Goal: Task Accomplishment & Management: Manage account settings

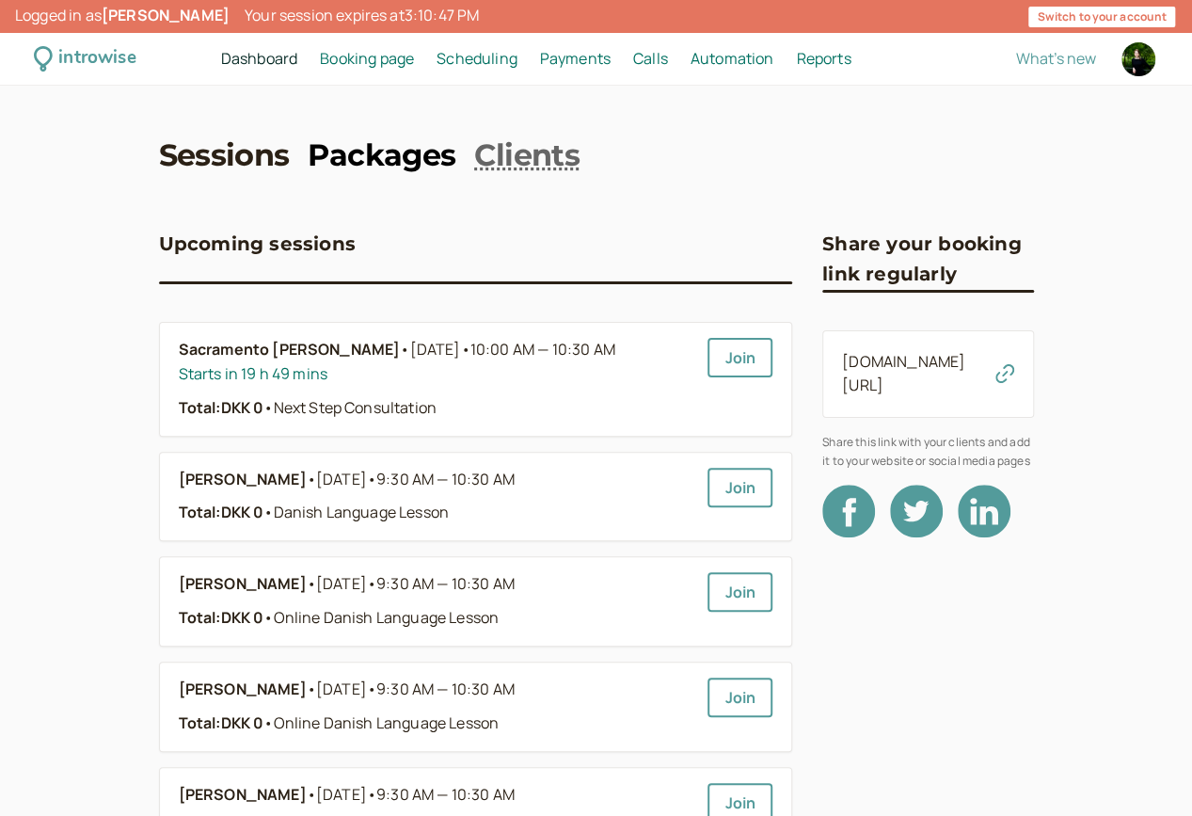
click at [423, 136] on link "Packages" at bounding box center [382, 156] width 148 height 42
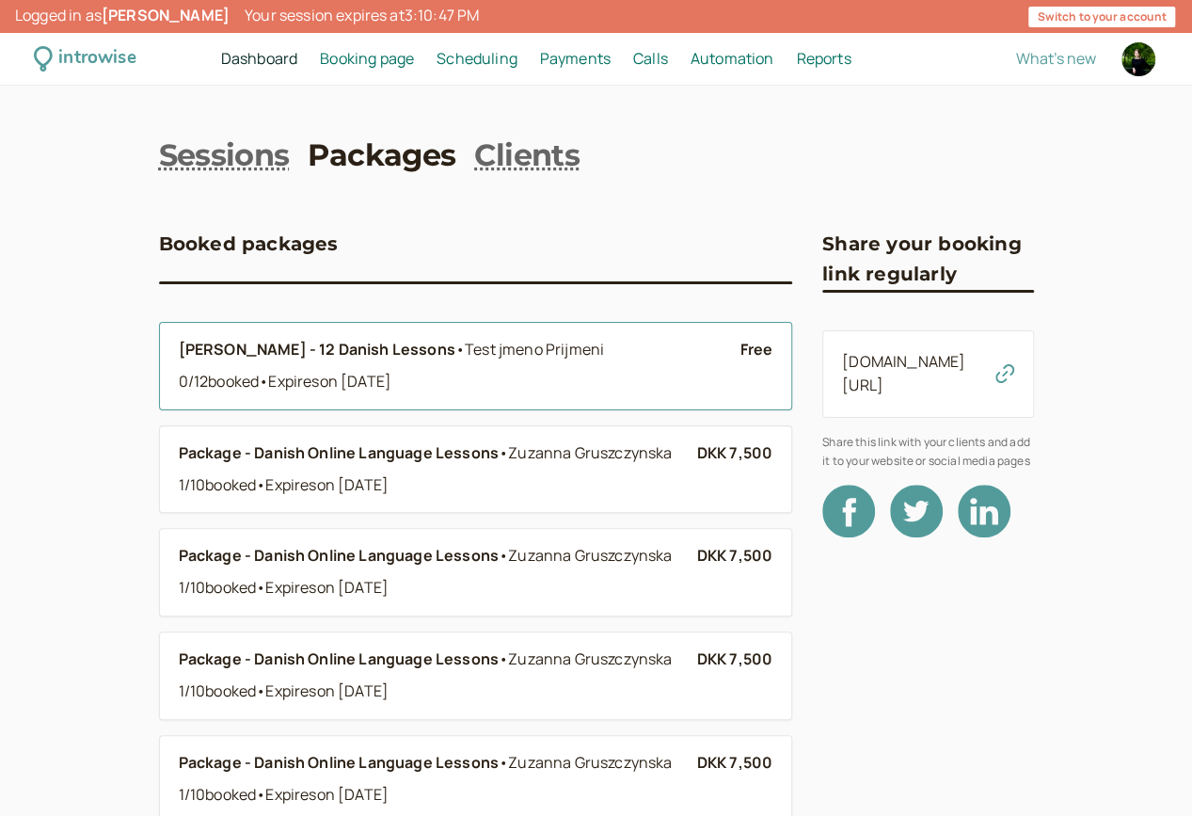
click at [455, 343] on span "•" at bounding box center [459, 349] width 9 height 21
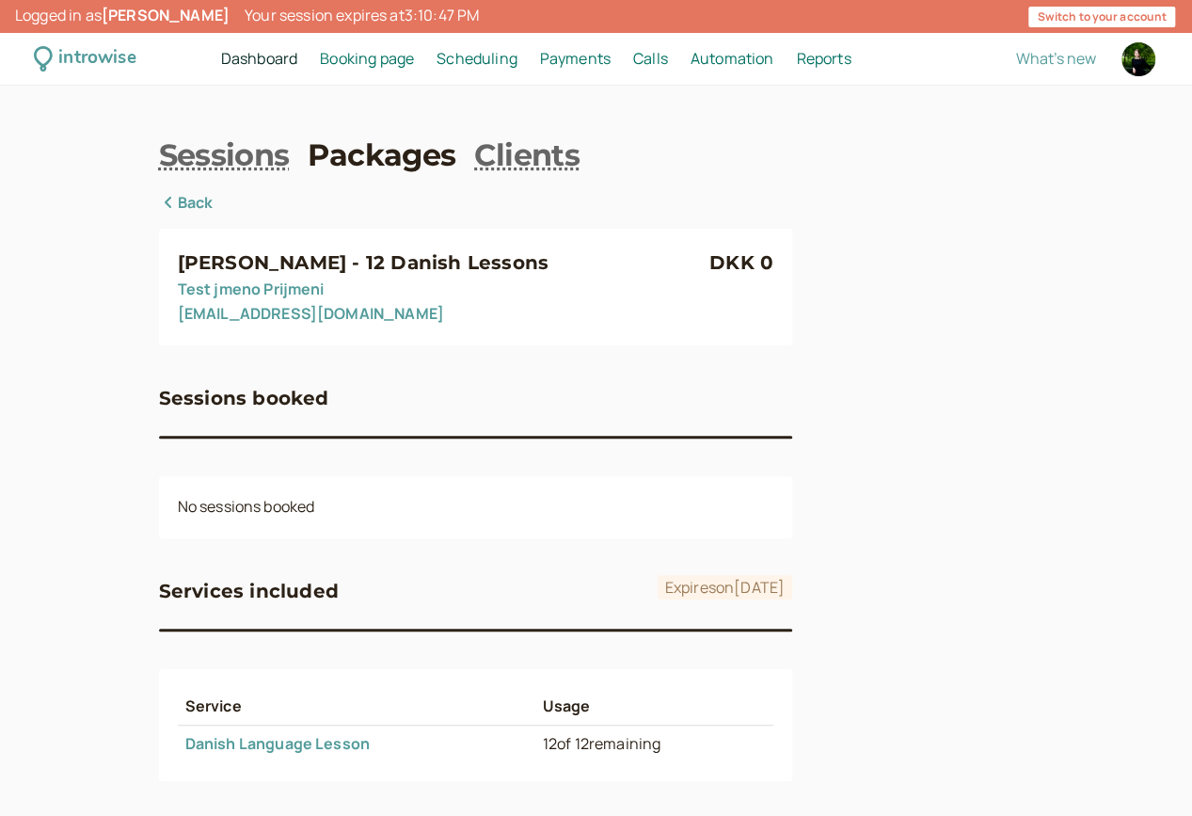
click at [593, 49] on span "Payments" at bounding box center [575, 58] width 71 height 21
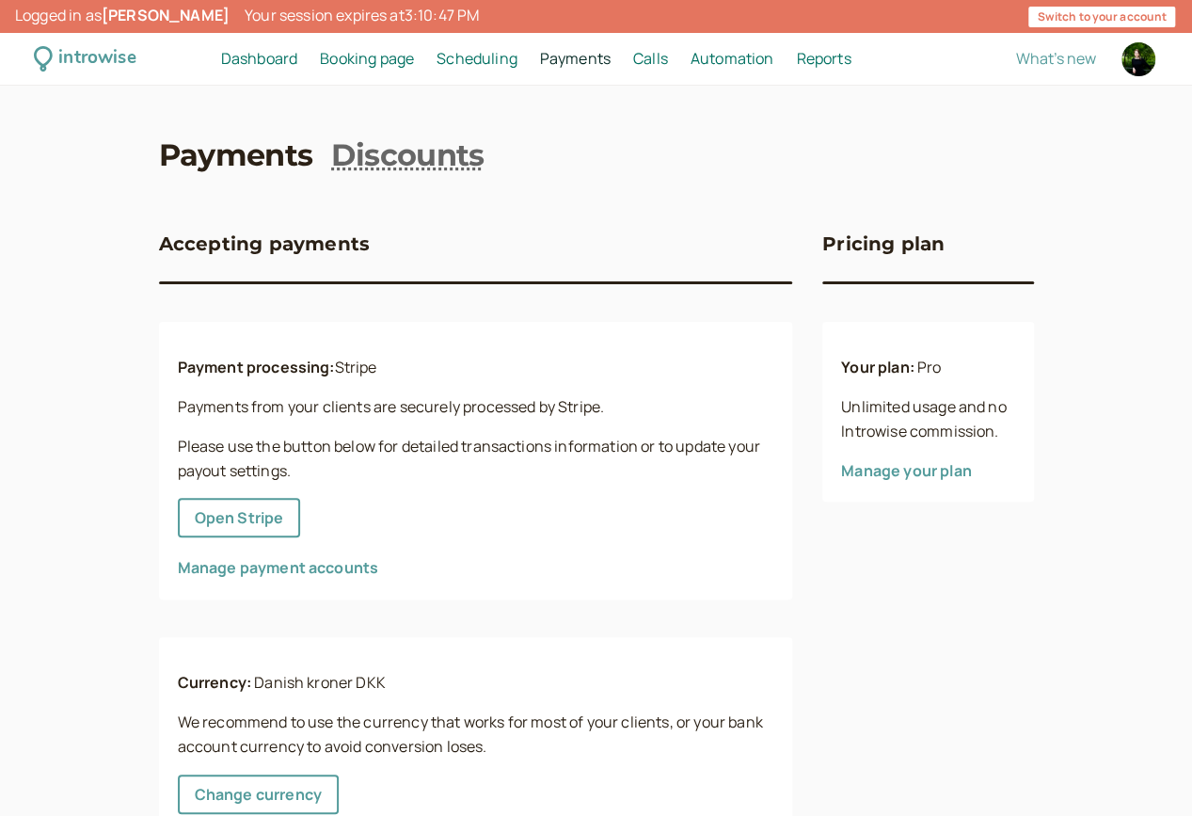
click at [463, 61] on span "Scheduling" at bounding box center [477, 58] width 81 height 21
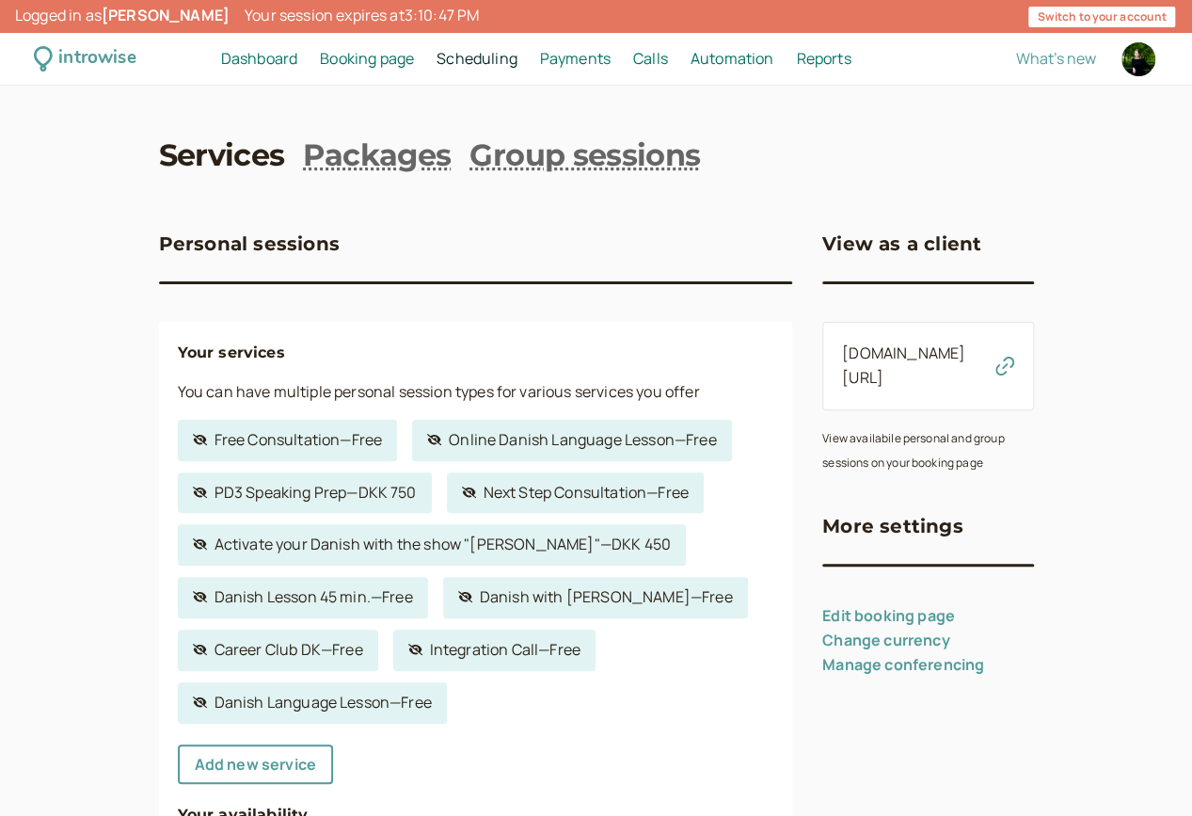
click at [380, 159] on link "Packages" at bounding box center [377, 156] width 148 height 42
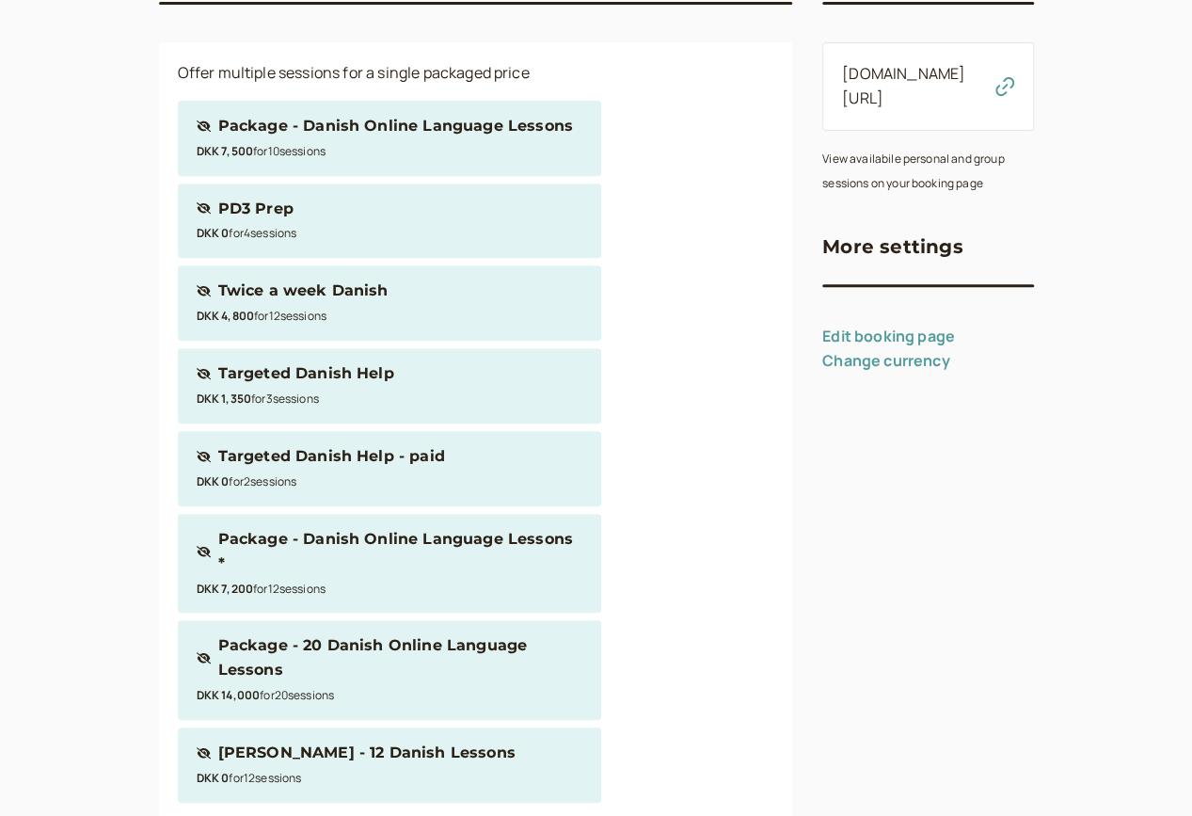
scroll to position [295, 0]
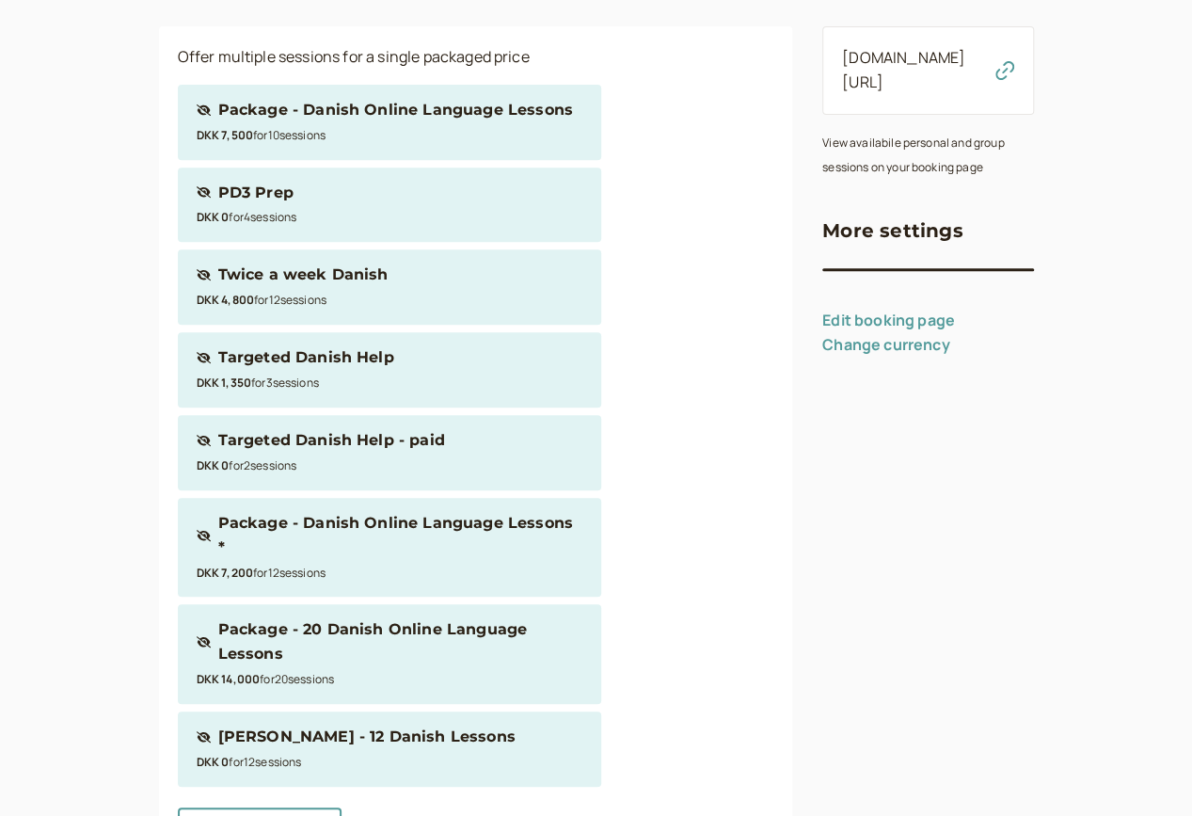
click at [269, 724] on div "[PERSON_NAME] - 12 Danish Lessons" at bounding box center [366, 736] width 297 height 24
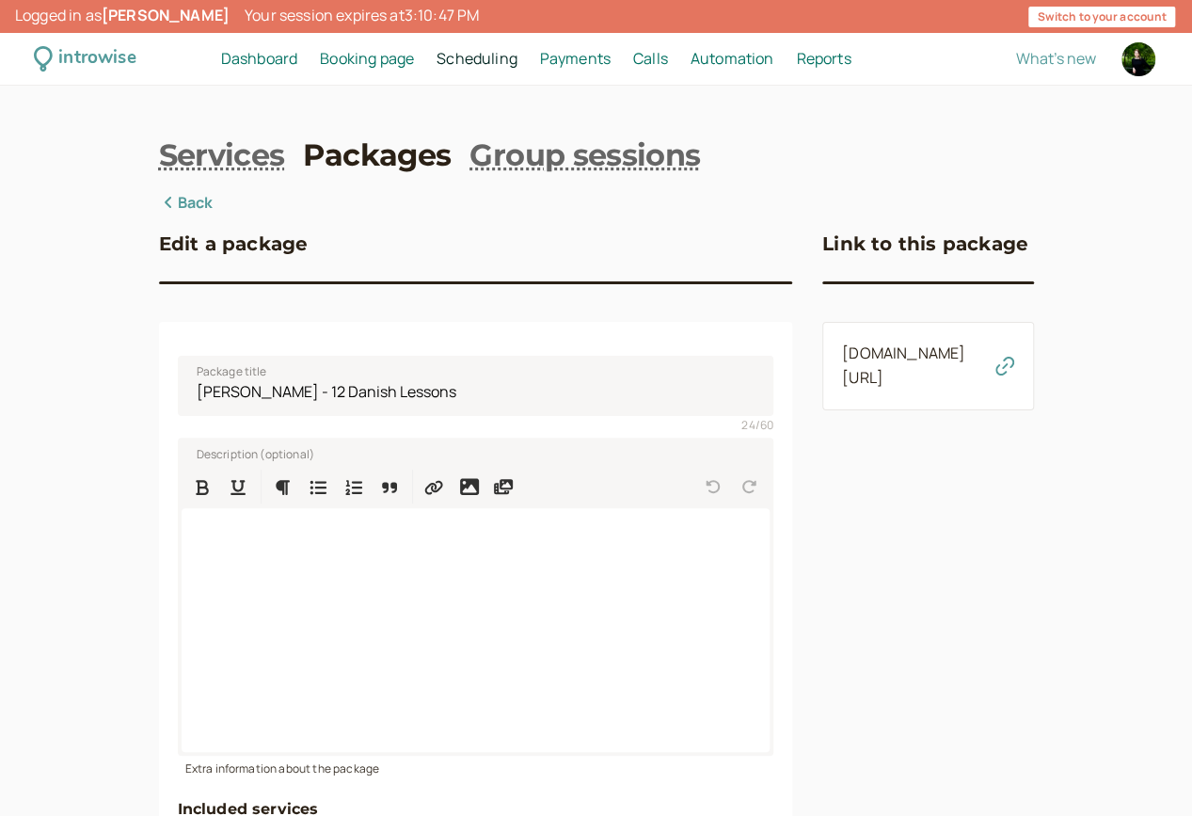
click at [590, 57] on span "Payments" at bounding box center [575, 58] width 71 height 21
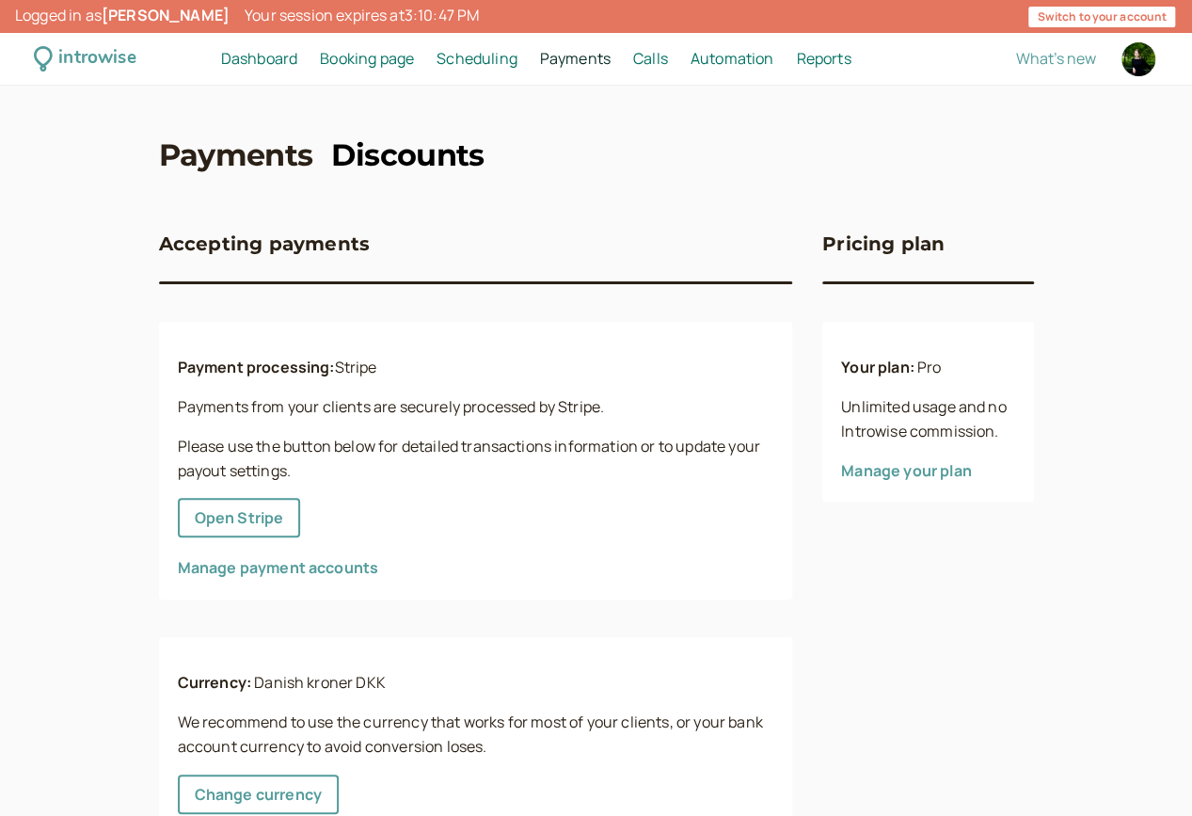
click at [418, 154] on link "Discounts" at bounding box center [407, 156] width 152 height 42
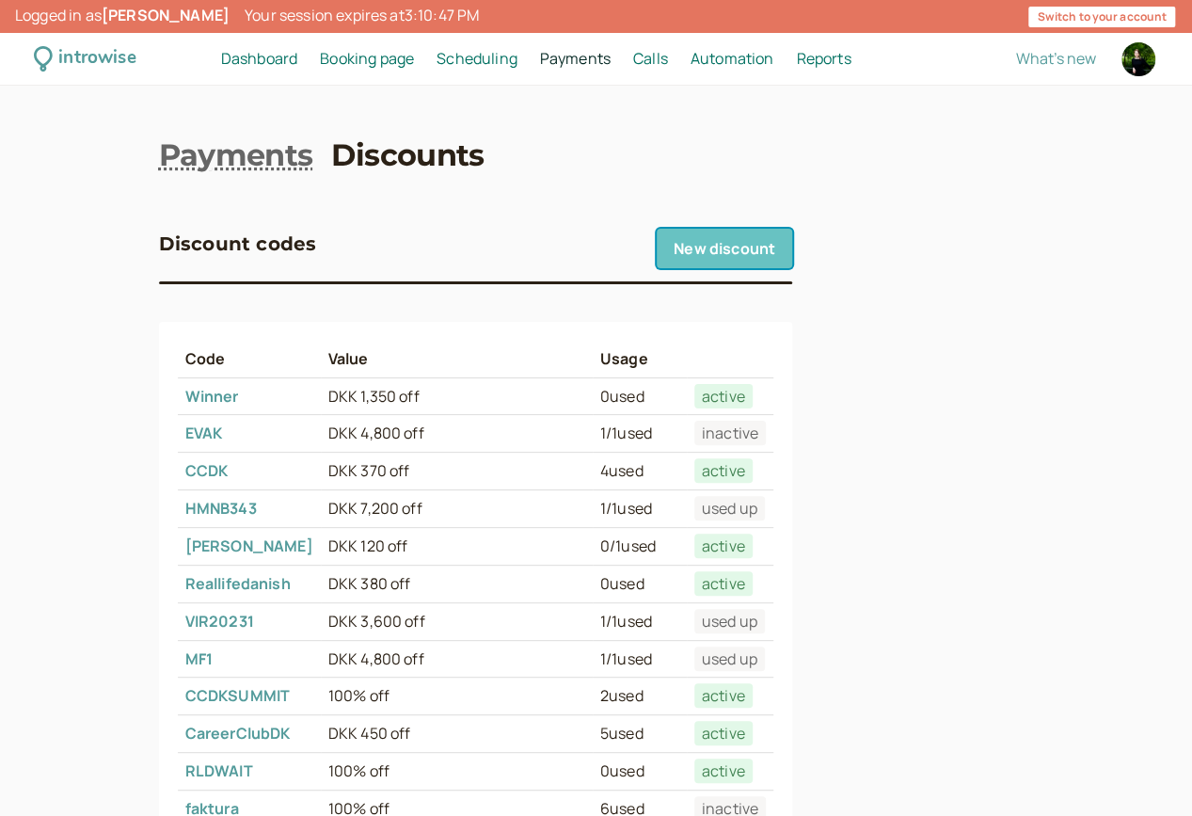
click at [703, 245] on link "New discount" at bounding box center [724, 249] width 135 height 40
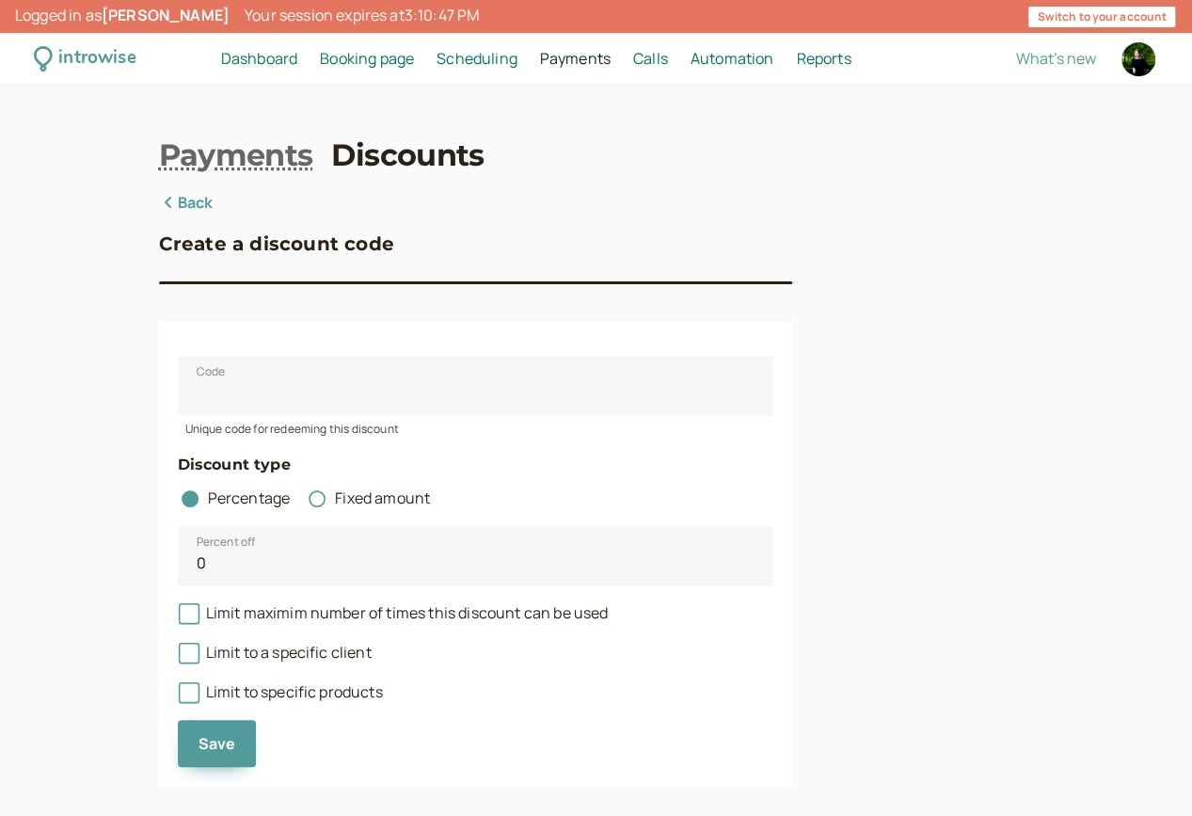
click at [829, 63] on span "Reports" at bounding box center [823, 58] width 55 height 21
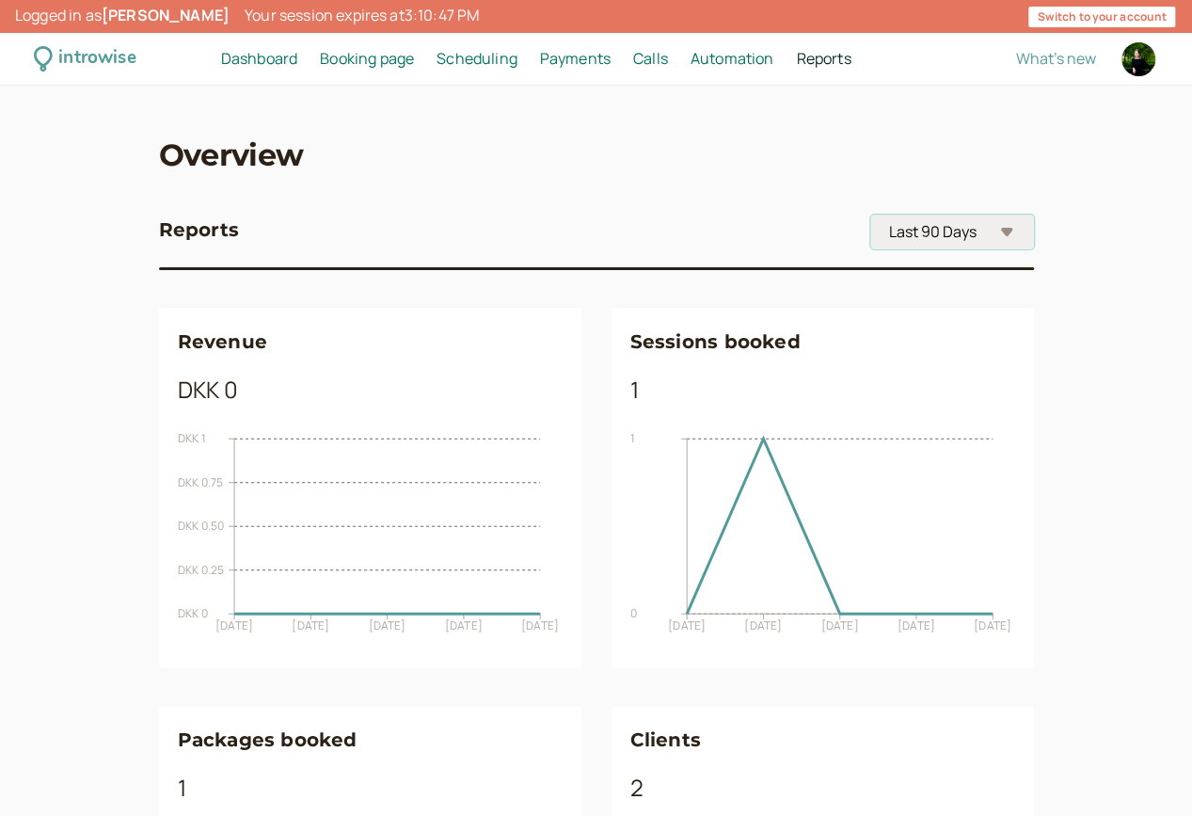
click option "Last 90 Days" at bounding box center [0, 0] width 0 height 0
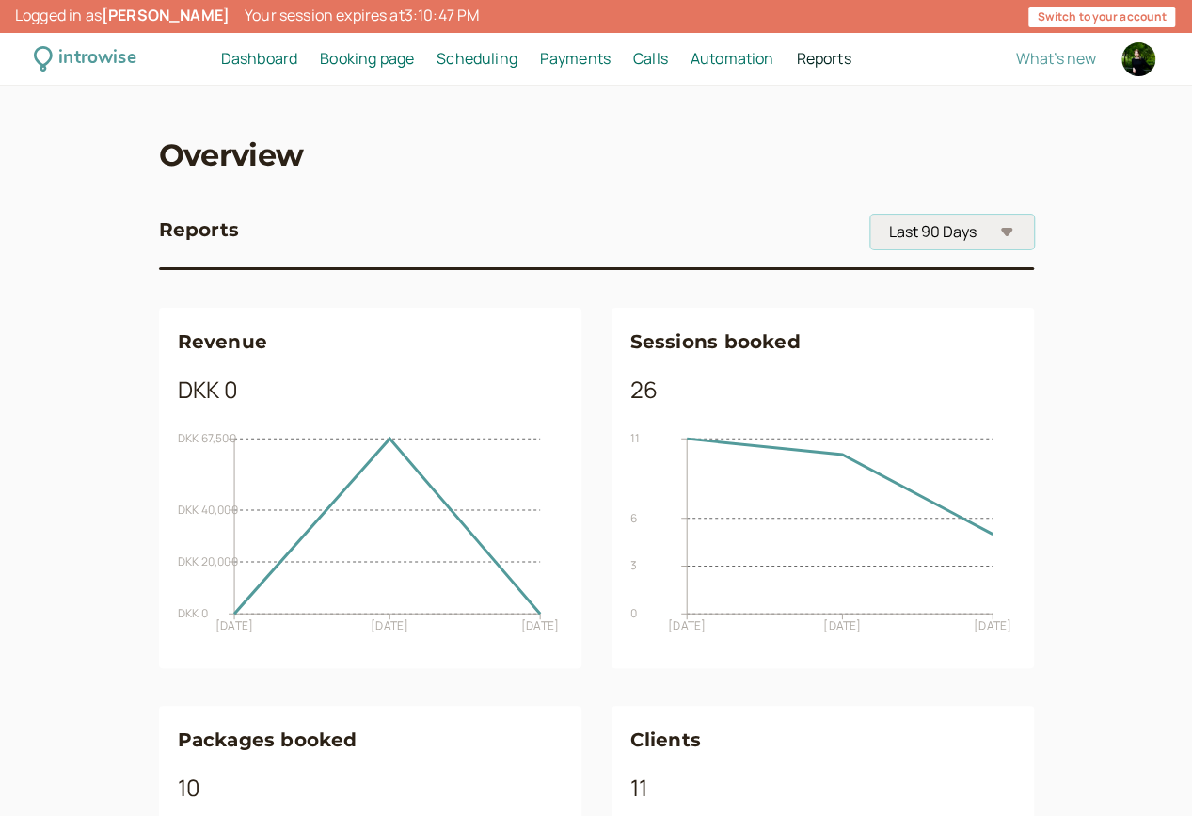
select select "yearToDate"
click option "Year-to-Date" at bounding box center [0, 0] width 0 height 0
